Goal: Transaction & Acquisition: Purchase product/service

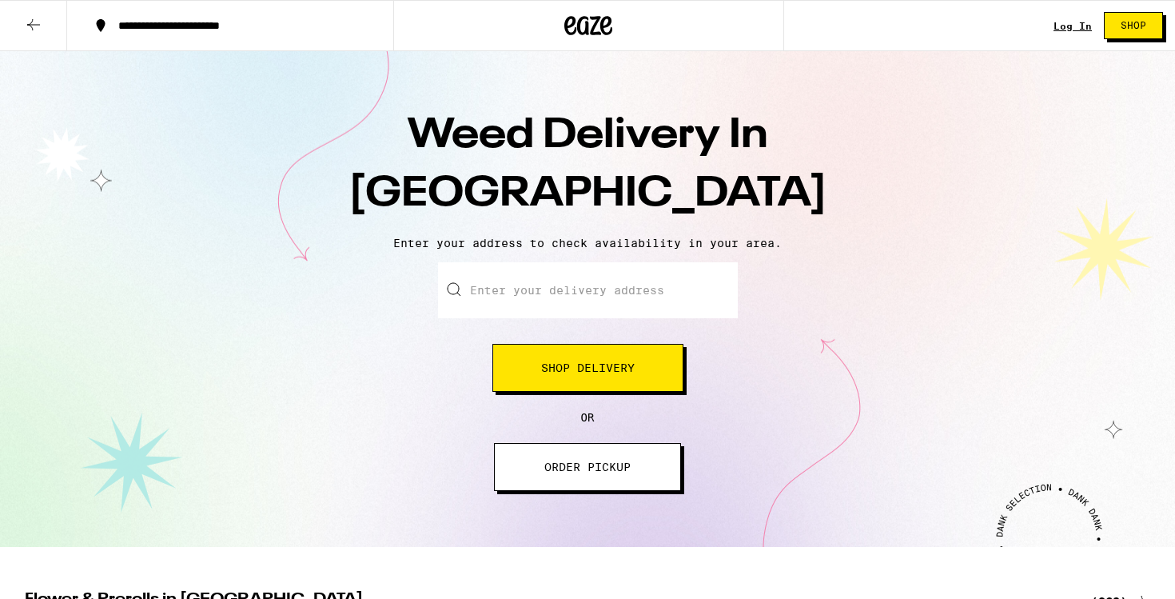
click at [584, 281] on input "Enter your delivery address" at bounding box center [588, 290] width 300 height 56
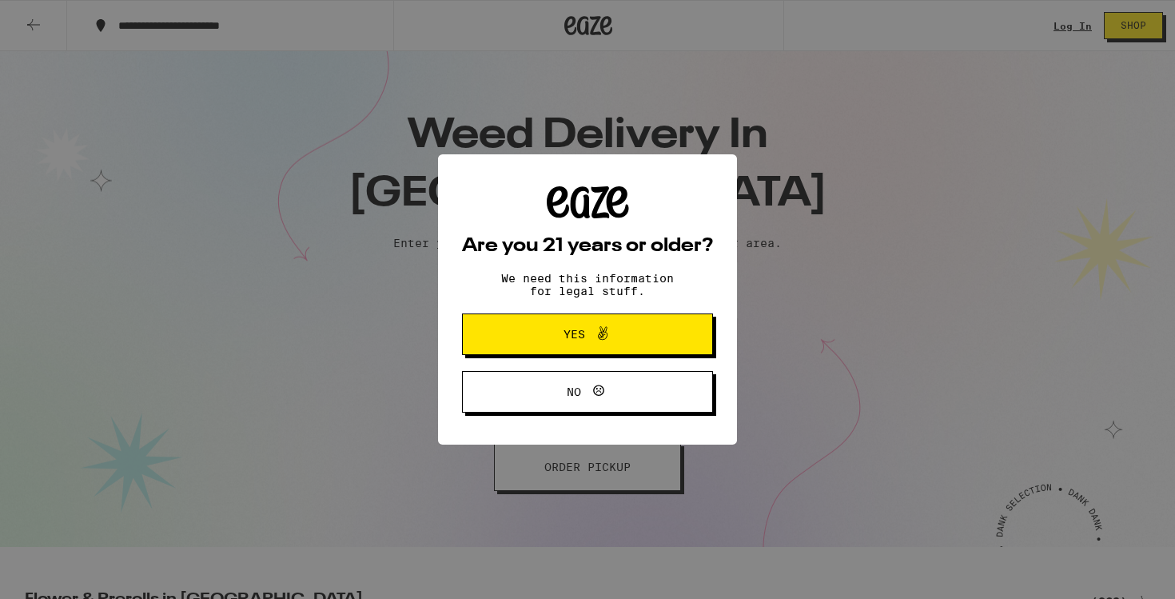
click at [487, 337] on button "Yes" at bounding box center [587, 334] width 251 height 42
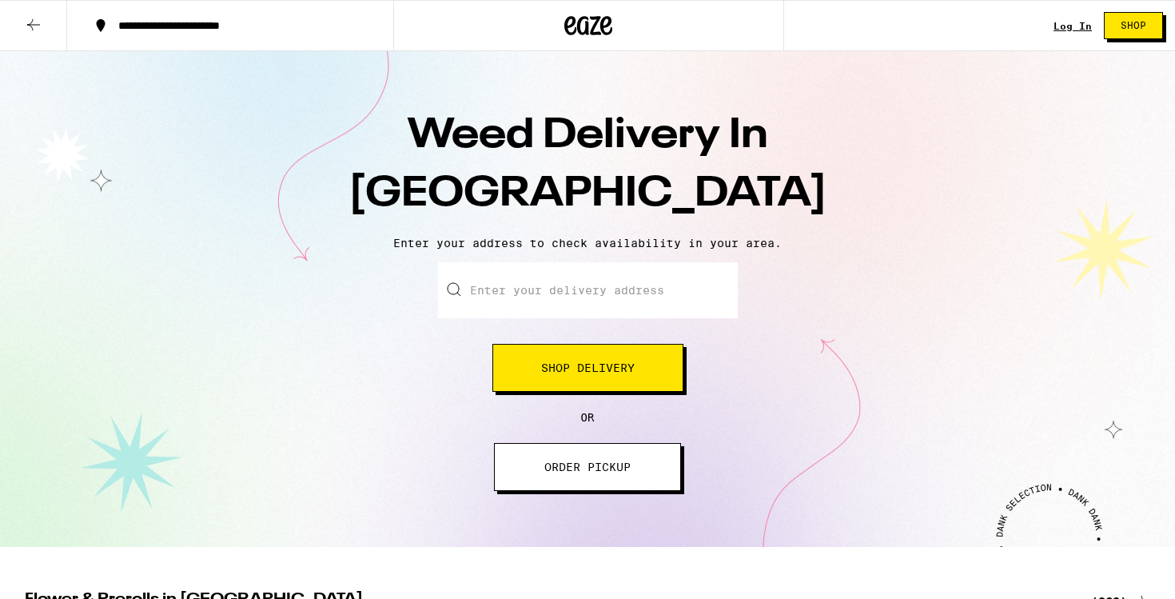
click at [489, 323] on div "Enter your delivery address Shop Delivery" at bounding box center [588, 327] width 300 height 130
click at [491, 278] on input "Enter your delivery address" at bounding box center [588, 290] width 300 height 56
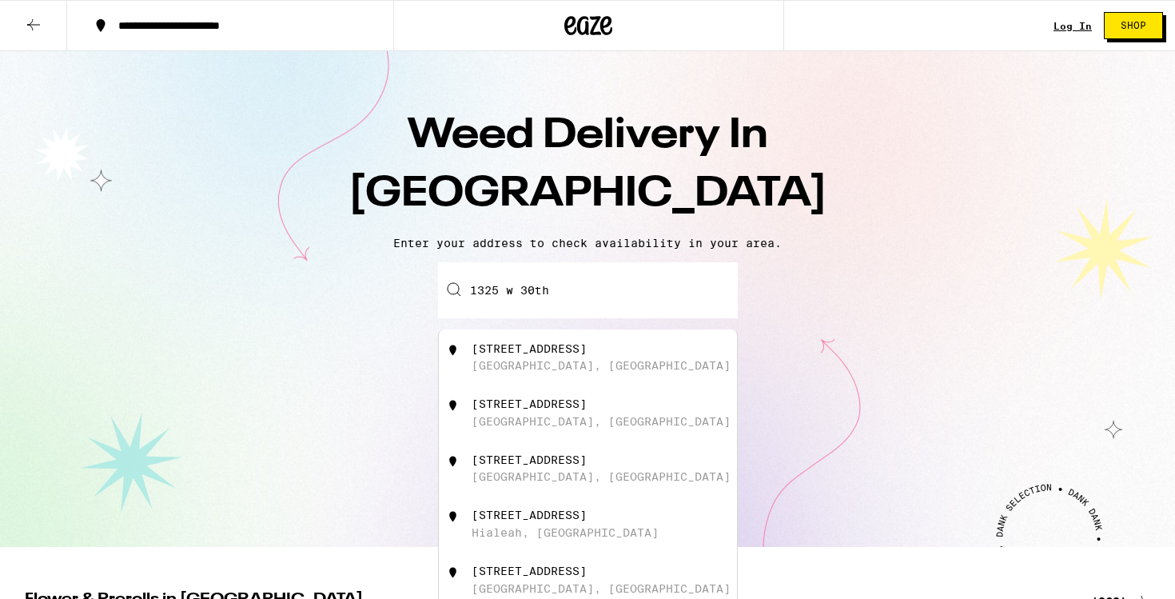
click at [415, 329] on div "Enter your delivery address 1325 w [GEOGRAPHIC_DATA][STREET_ADDRESS][GEOGRAPHIC…" at bounding box center [587, 376] width 1143 height 229
click at [593, 293] on input "1325 w 30th" at bounding box center [588, 290] width 300 height 56
click at [777, 346] on div "Enter your delivery address 1325 w [GEOGRAPHIC_DATA][STREET_ADDRESS][GEOGRAPHIC…" at bounding box center [587, 376] width 1143 height 229
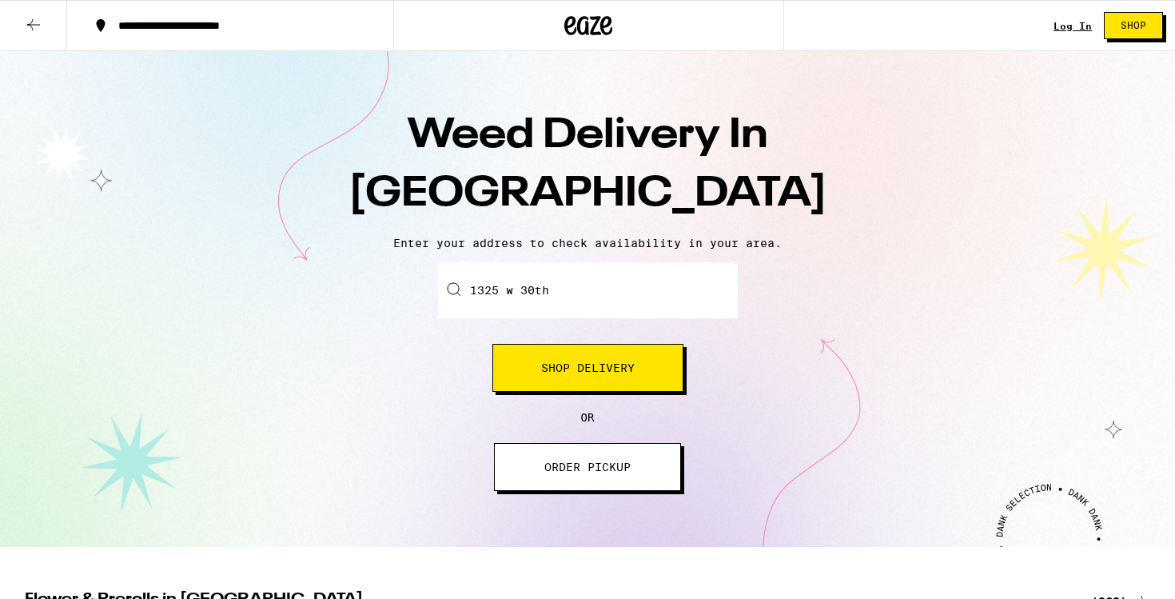
click at [635, 318] on input "1325 w 30th" at bounding box center [588, 290] width 300 height 56
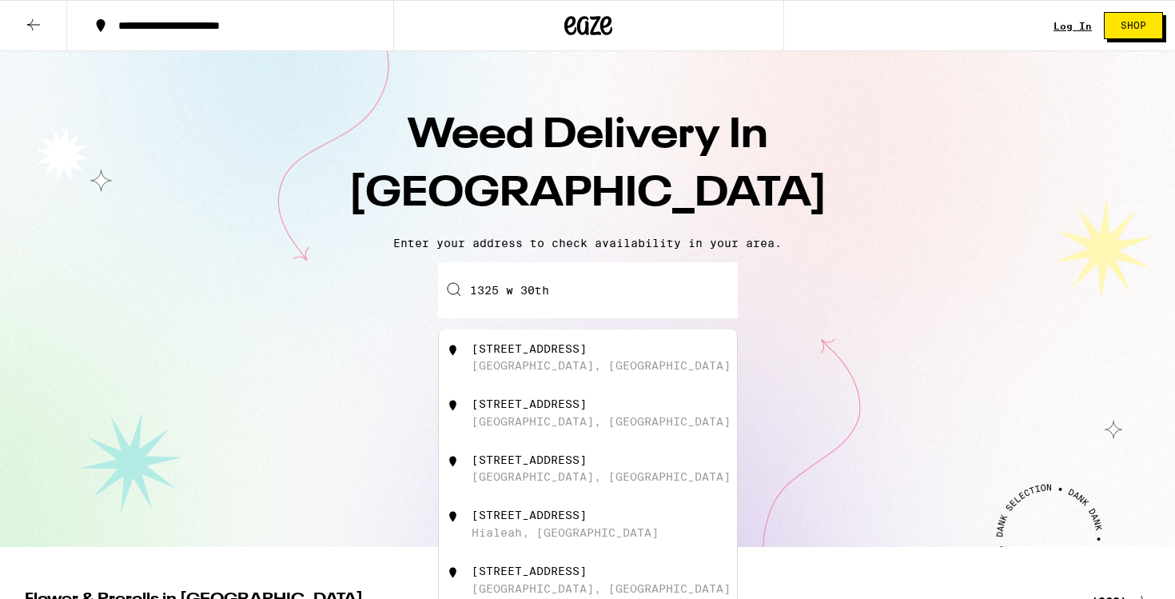
click at [494, 369] on div "[GEOGRAPHIC_DATA], [GEOGRAPHIC_DATA]" at bounding box center [601, 365] width 259 height 13
type input "[STREET_ADDRESS]"
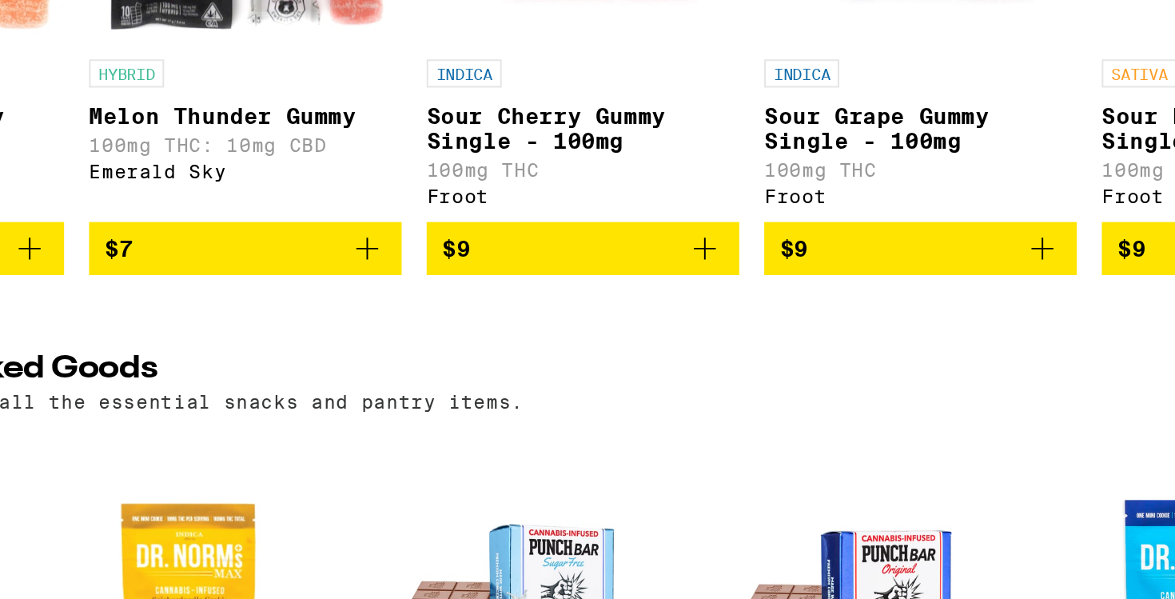
scroll to position [0, 333]
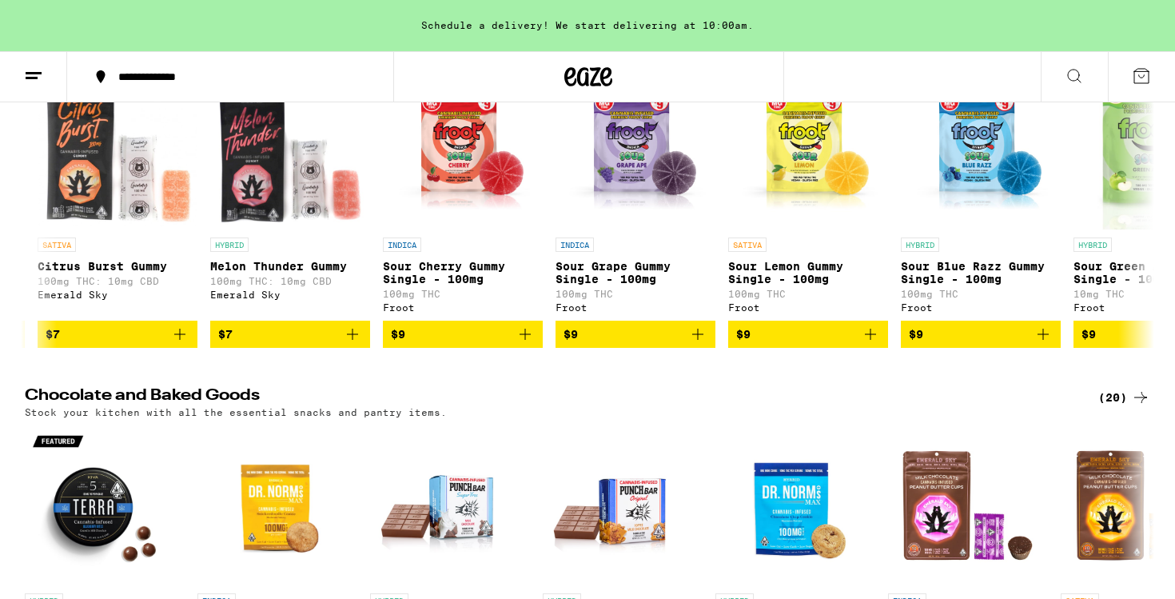
click at [1115, 51] on div "(100)" at bounding box center [1121, 41] width 59 height 19
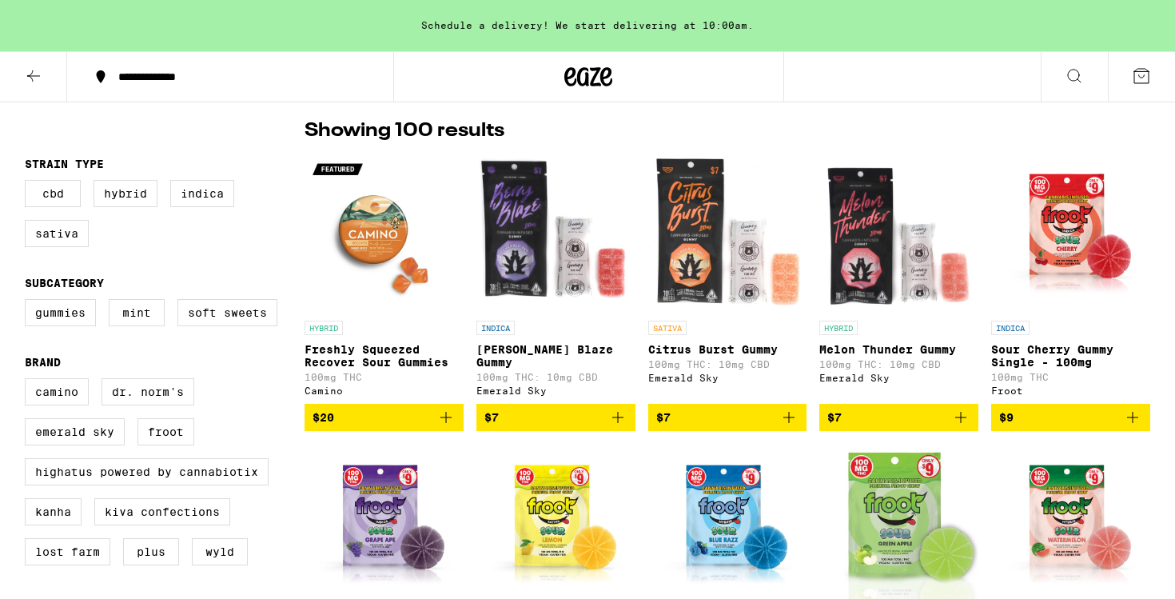
scroll to position [107, 0]
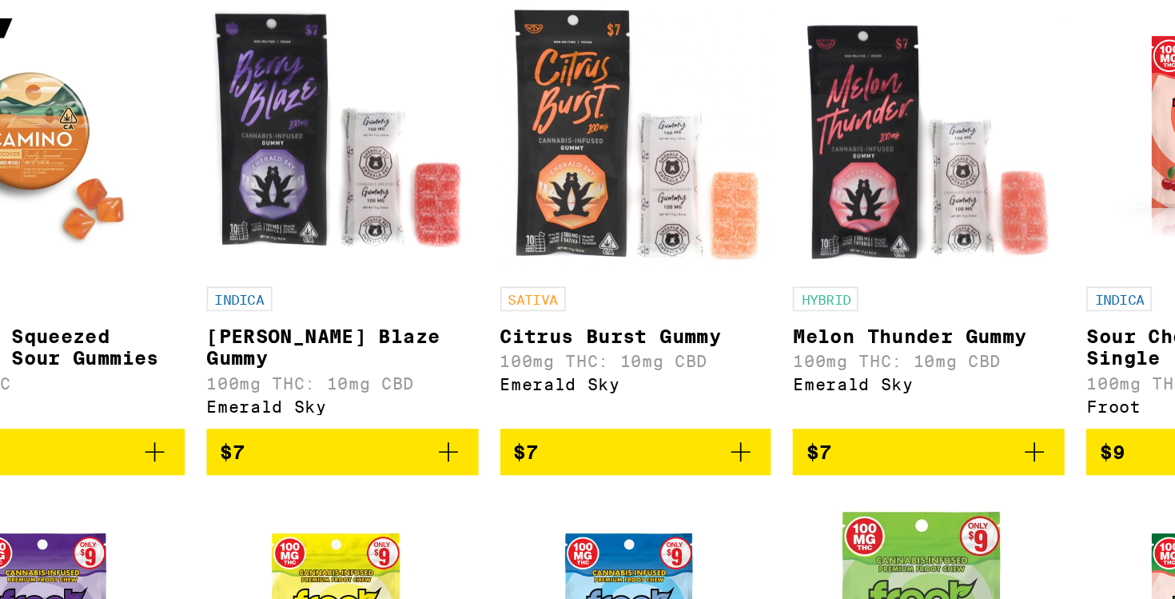
click at [521, 357] on p "[PERSON_NAME] Blaze Gummy" at bounding box center [556, 366] width 159 height 26
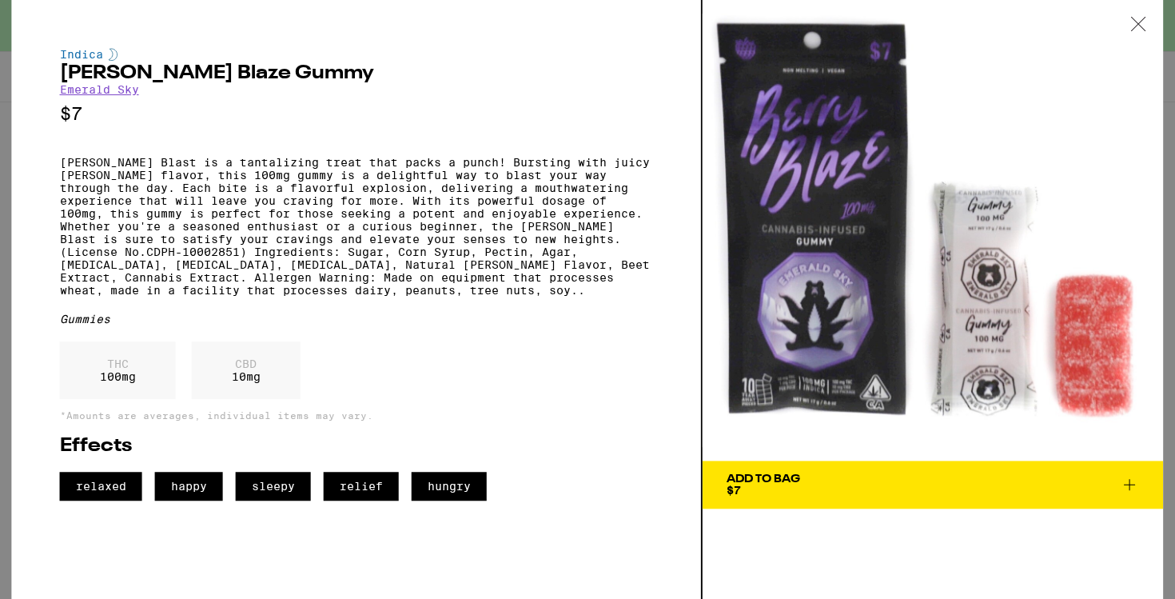
scroll to position [106, 0]
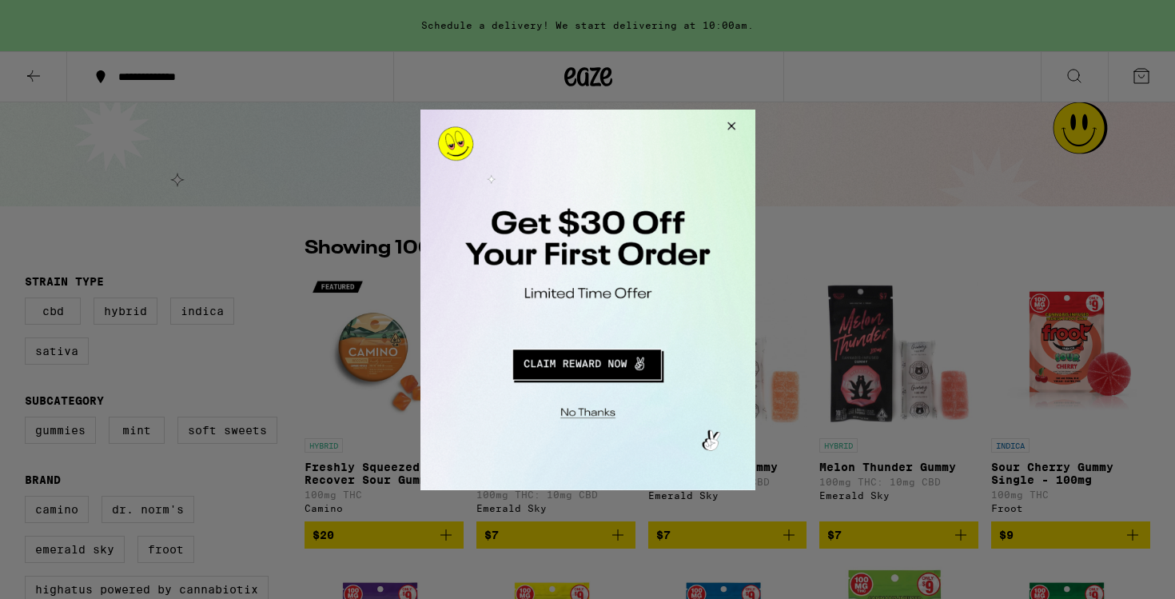
click at [728, 125] on button "Close Modal" at bounding box center [728, 128] width 43 height 38
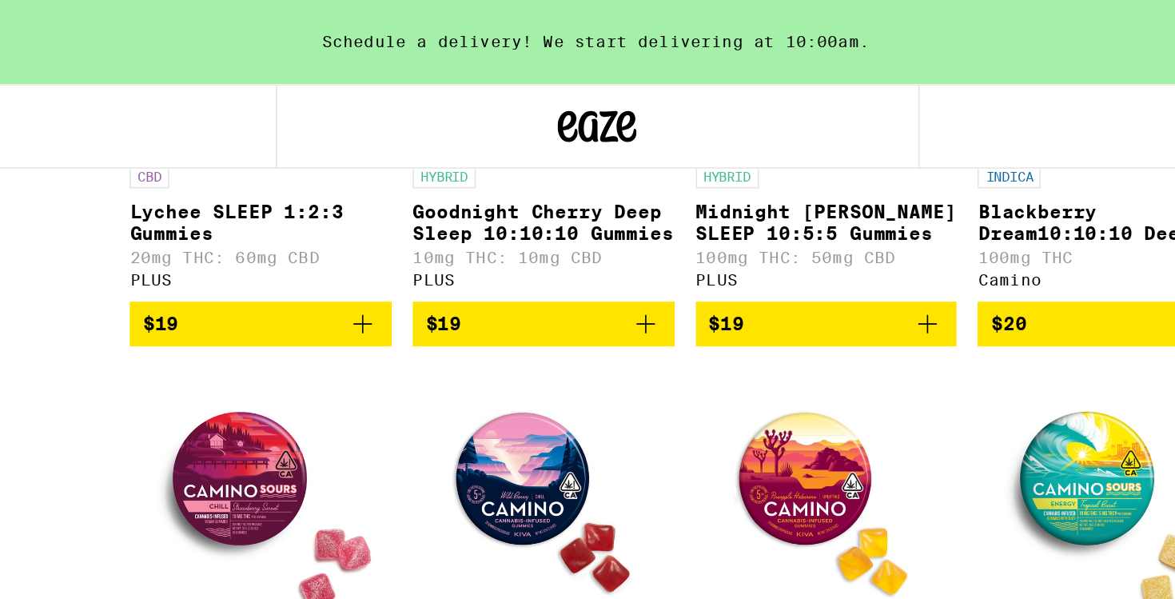
scroll to position [3235, 0]
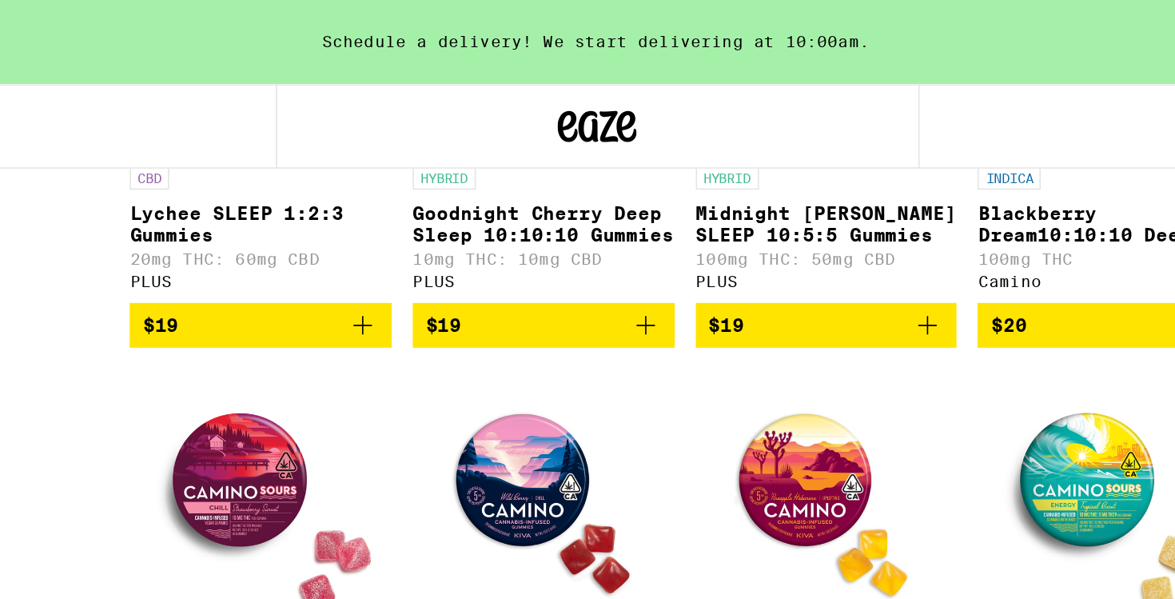
click at [385, 149] on p "Lychee SLEEP 1:2:3 Gummies" at bounding box center [384, 136] width 159 height 26
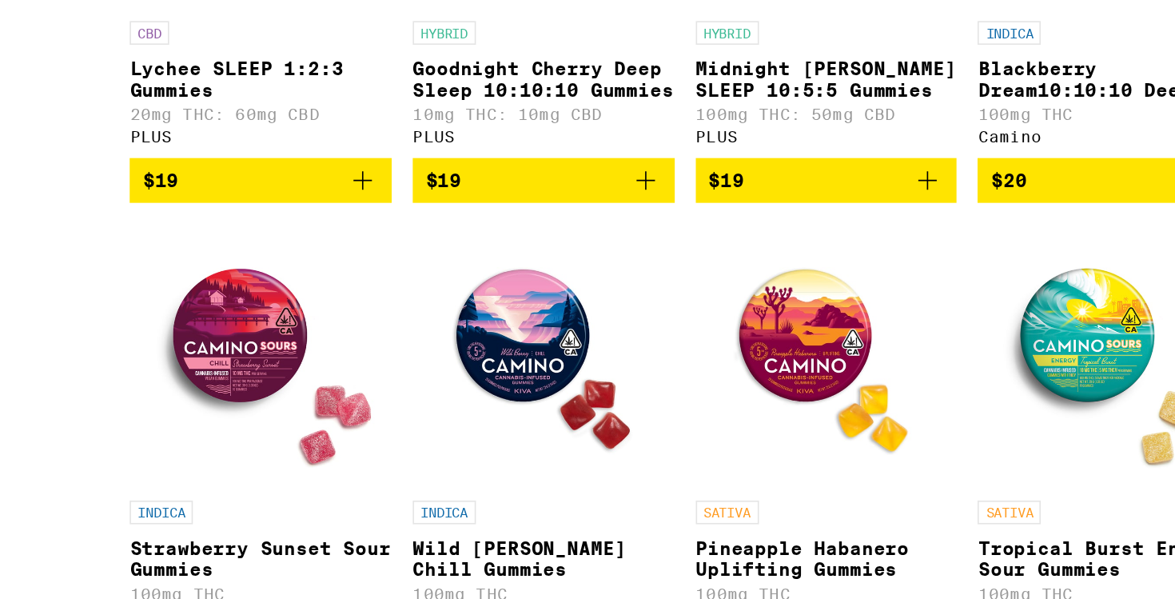
scroll to position [3099, 0]
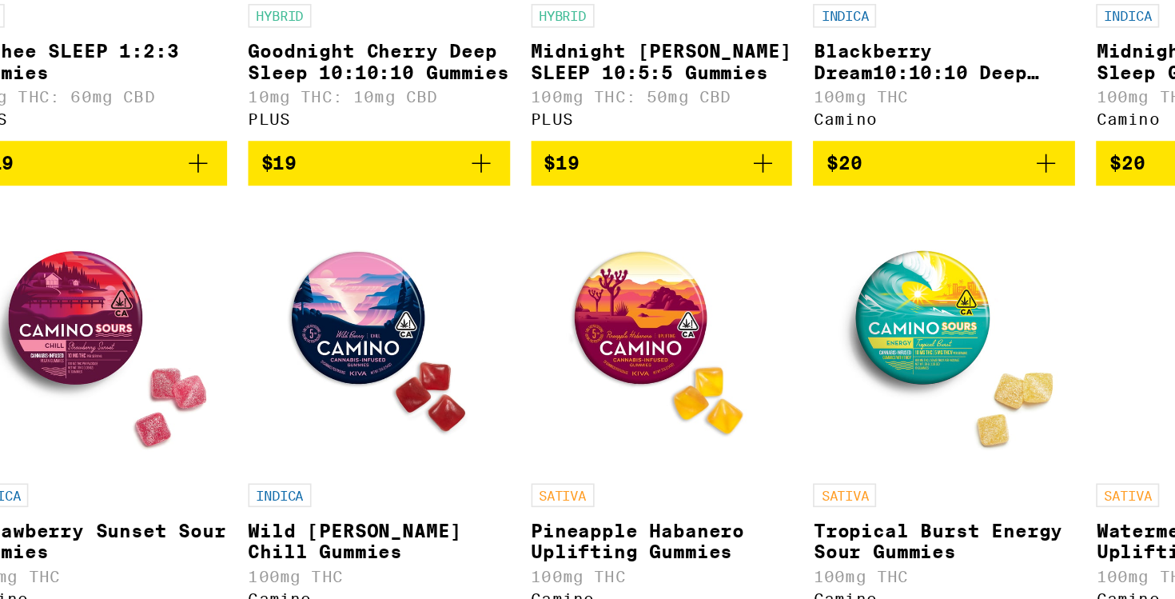
click at [859, 285] on p "Blackberry Dream10:10:10 Deep Sleep Gummies" at bounding box center [899, 273] width 159 height 26
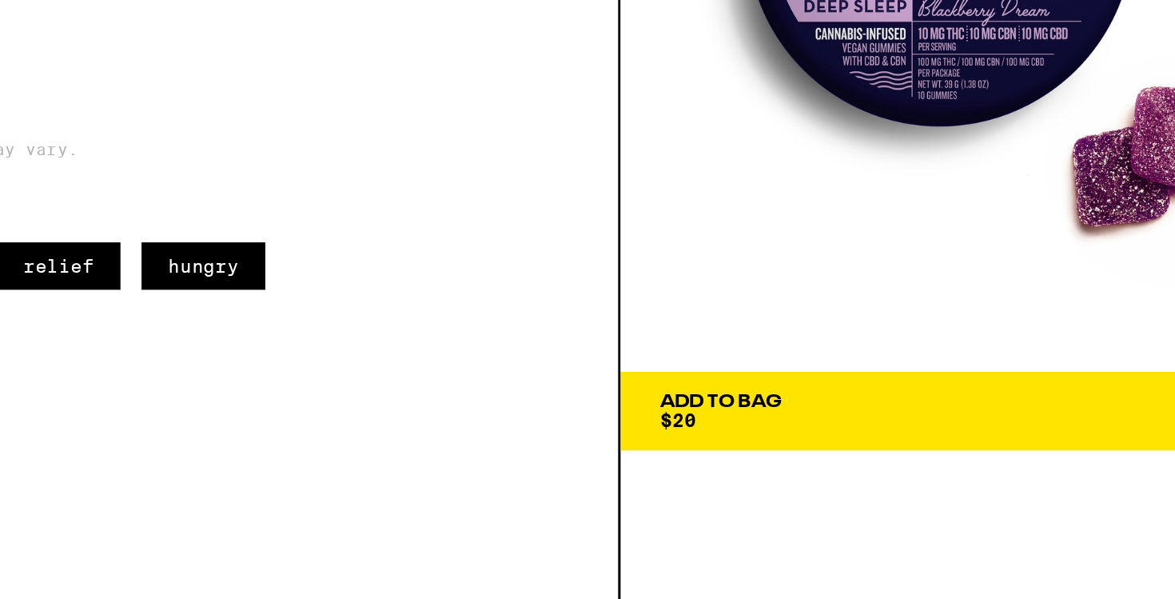
scroll to position [3098, 0]
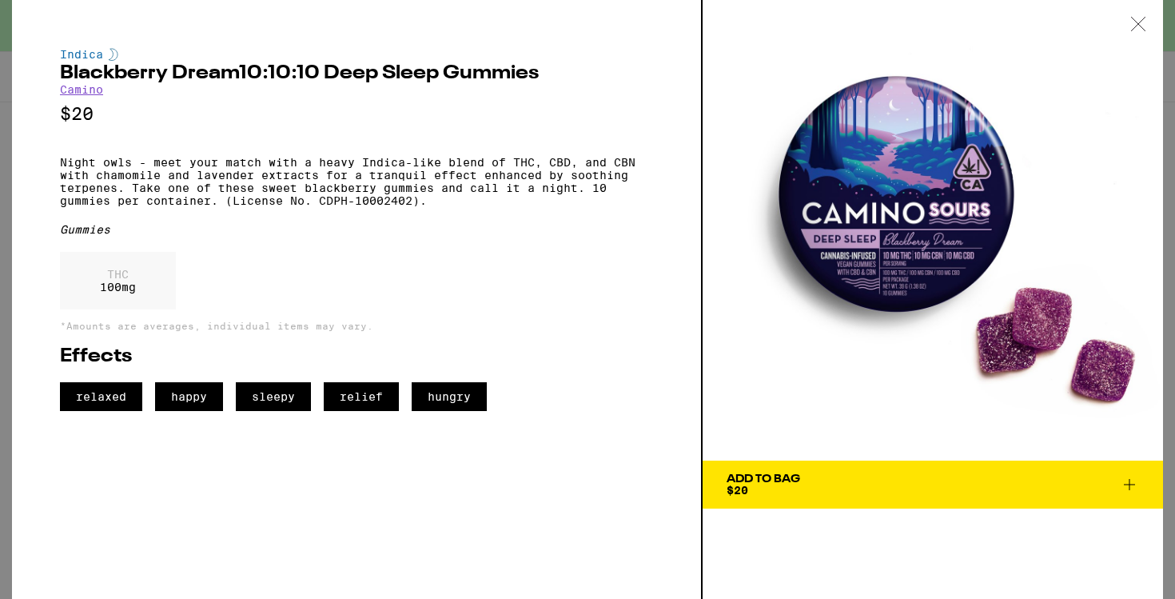
click at [1132, 482] on icon at bounding box center [1129, 484] width 19 height 19
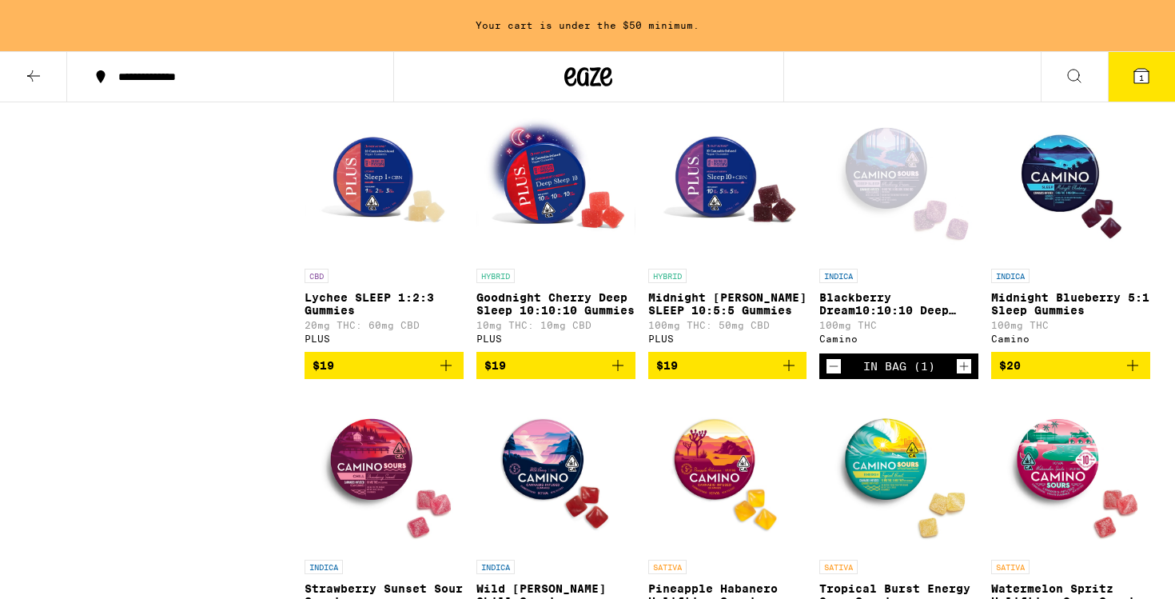
scroll to position [3065, 0]
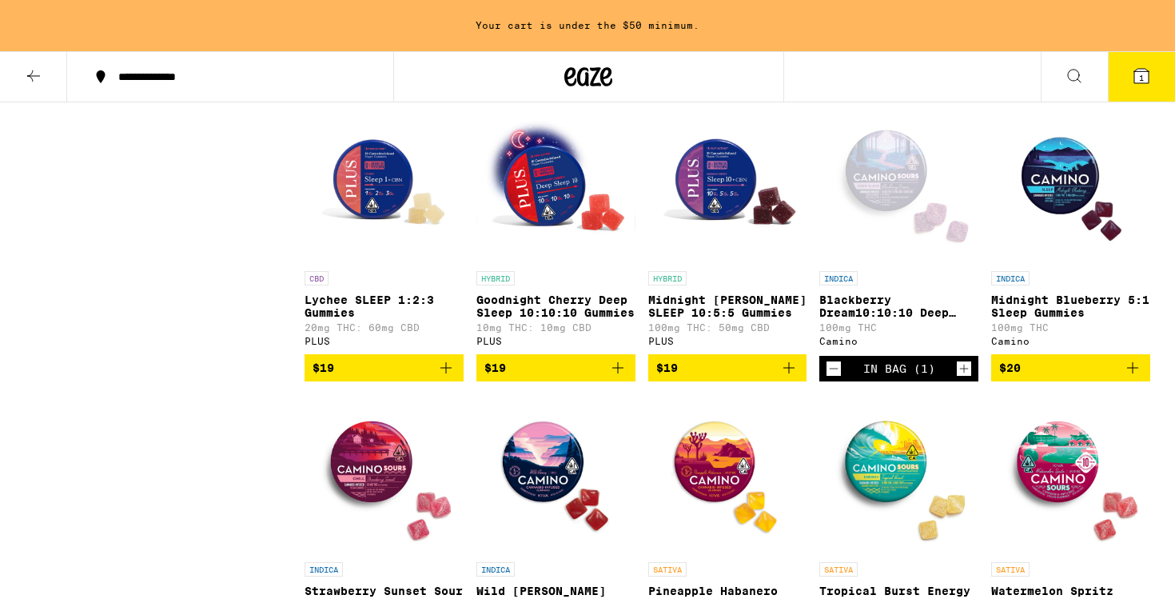
click at [965, 378] on icon "Increment" at bounding box center [964, 368] width 14 height 19
click at [28, 73] on icon at bounding box center [33, 75] width 19 height 19
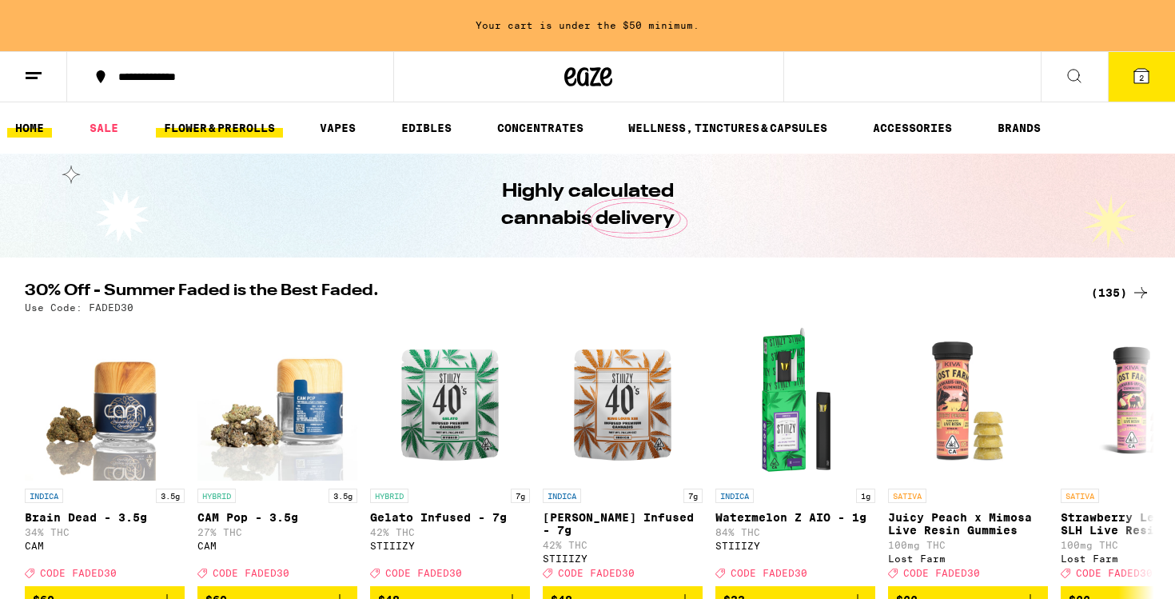
click at [261, 130] on link "FLOWER & PREROLLS" at bounding box center [219, 127] width 127 height 19
click at [353, 121] on link "VAPES" at bounding box center [338, 127] width 52 height 19
click at [346, 127] on link "VAPES" at bounding box center [338, 127] width 52 height 19
click at [248, 132] on link "FLOWER & PREROLLS" at bounding box center [219, 127] width 127 height 19
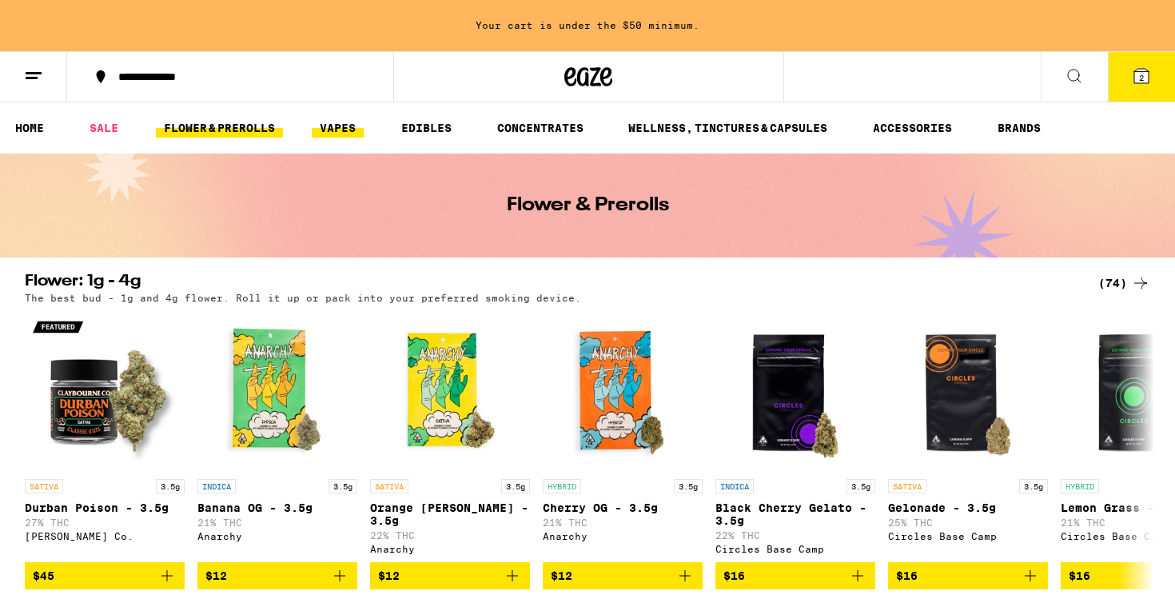
click at [349, 129] on link "VAPES" at bounding box center [338, 127] width 52 height 19
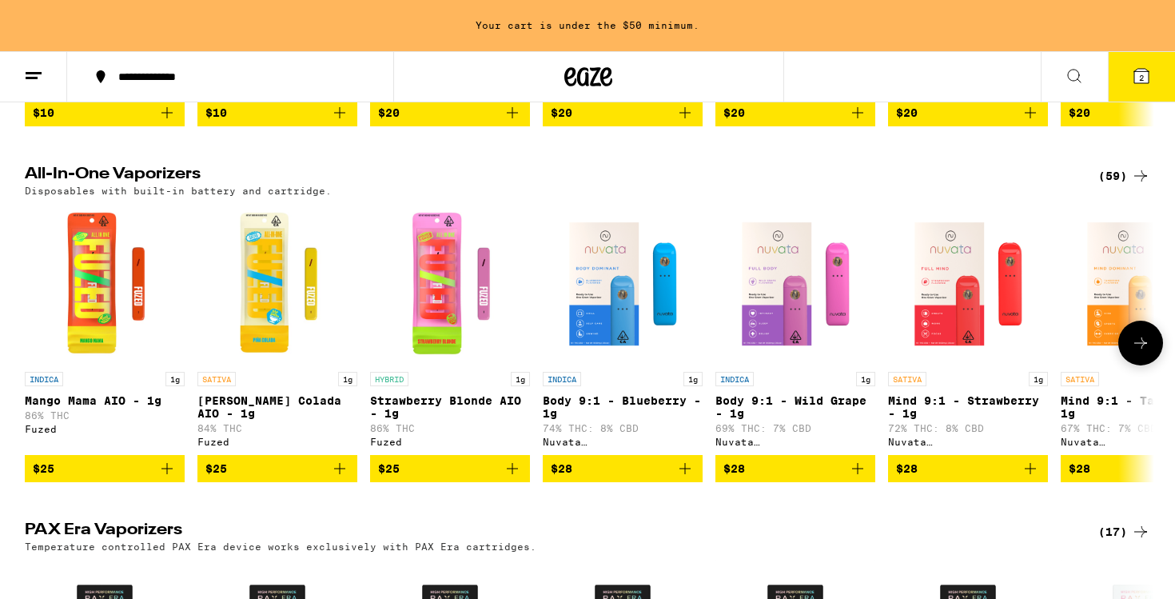
scroll to position [476, 0]
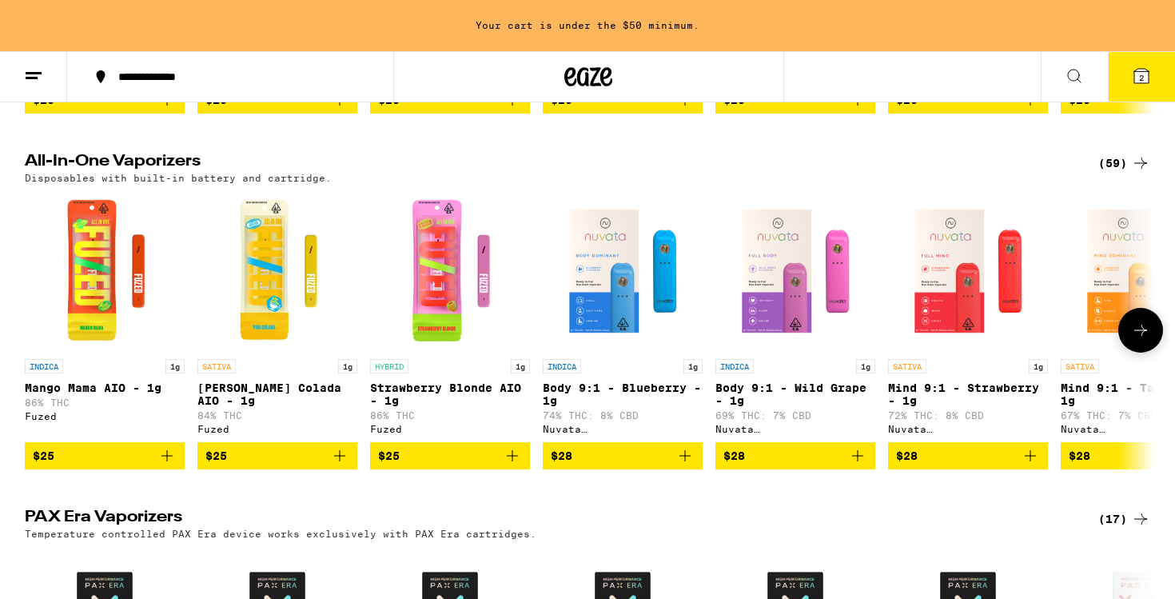
click at [171, 460] on icon "Add to bag" at bounding box center [167, 455] width 19 height 19
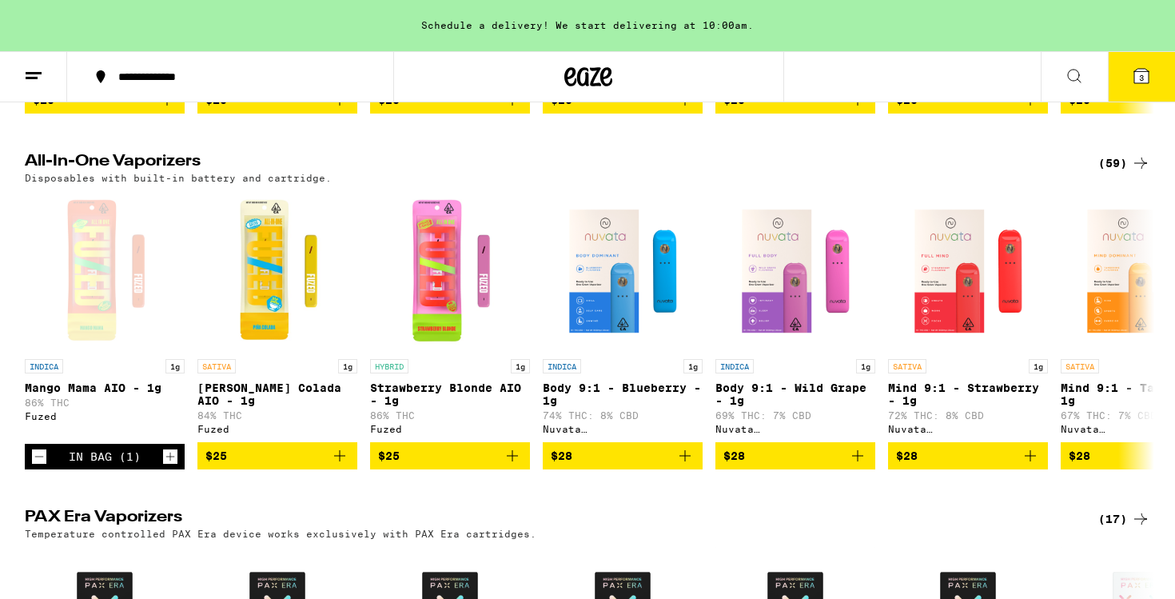
click at [1127, 71] on button "3" at bounding box center [1141, 77] width 67 height 50
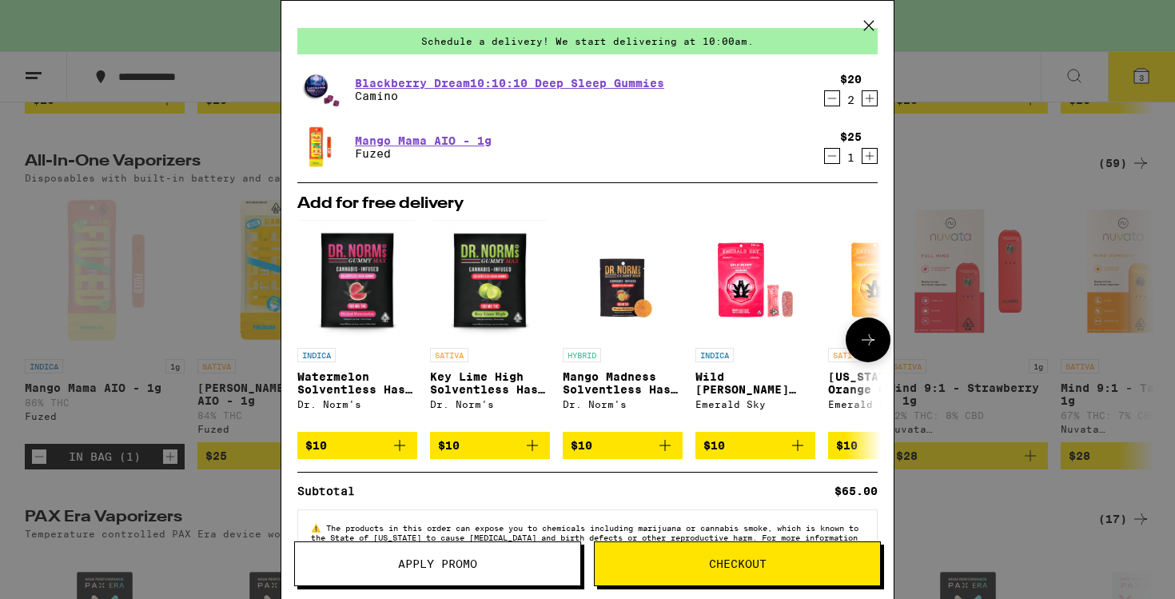
scroll to position [95, 0]
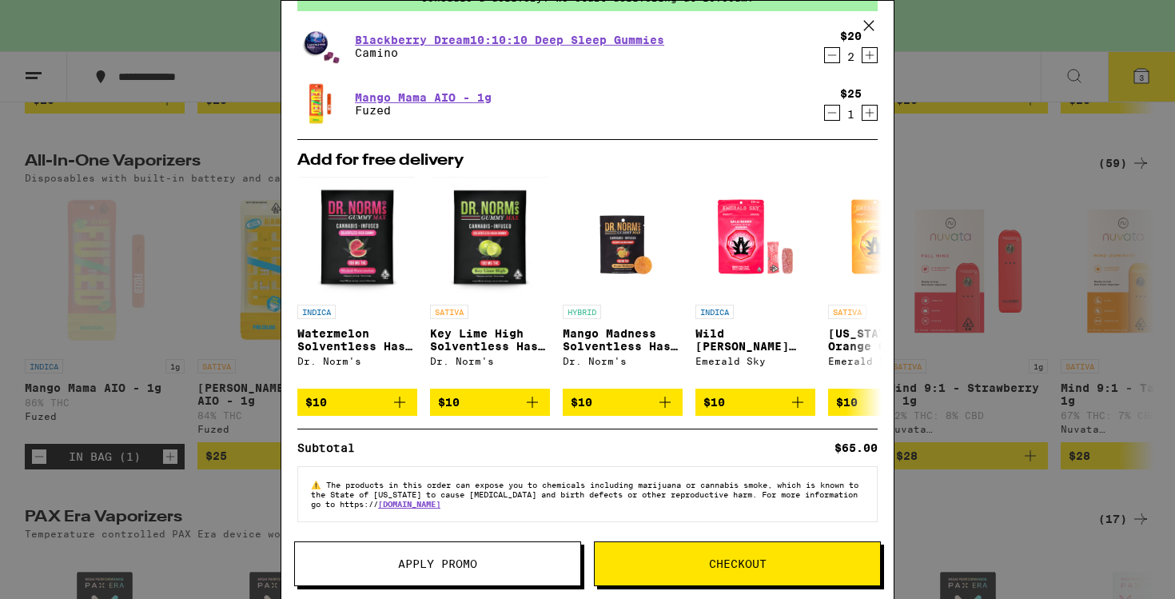
click at [992, 154] on div "Your Cart Schedule a delivery! We start delivering at 10:00am. Blackberry Dream…" at bounding box center [587, 299] width 1175 height 599
